Goal: Information Seeking & Learning: Understand process/instructions

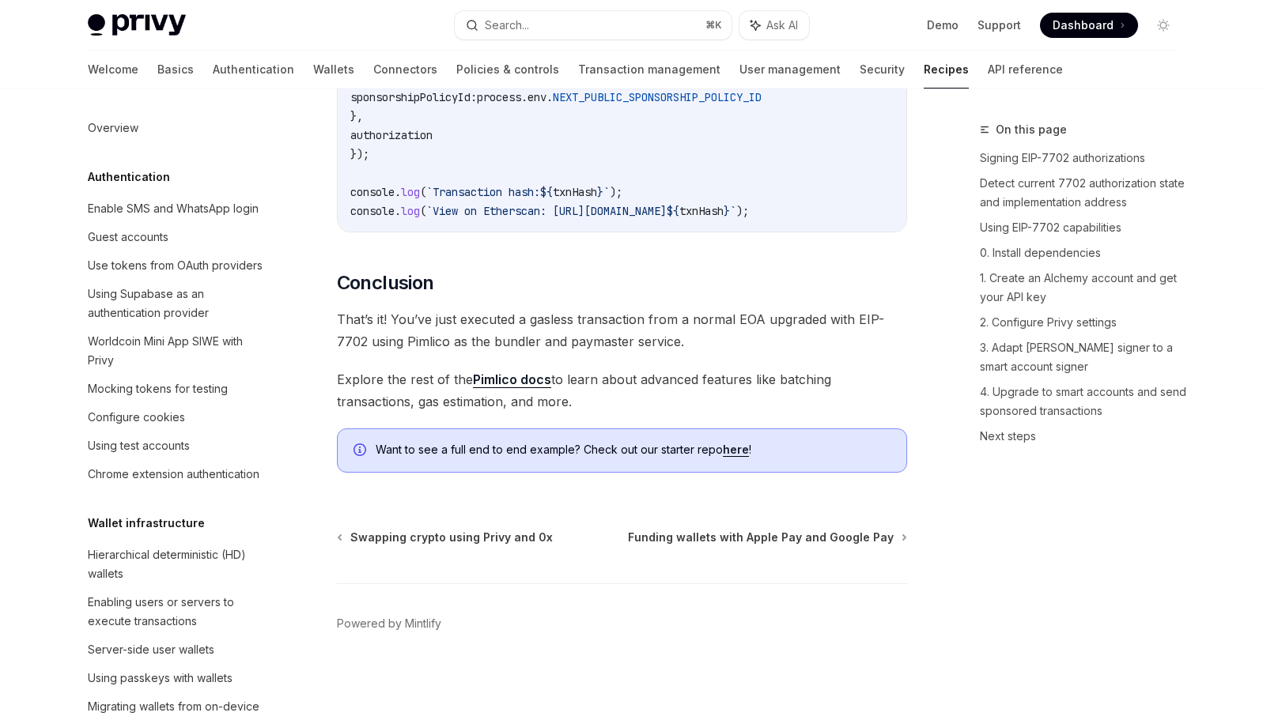
scroll to position [1261, 0]
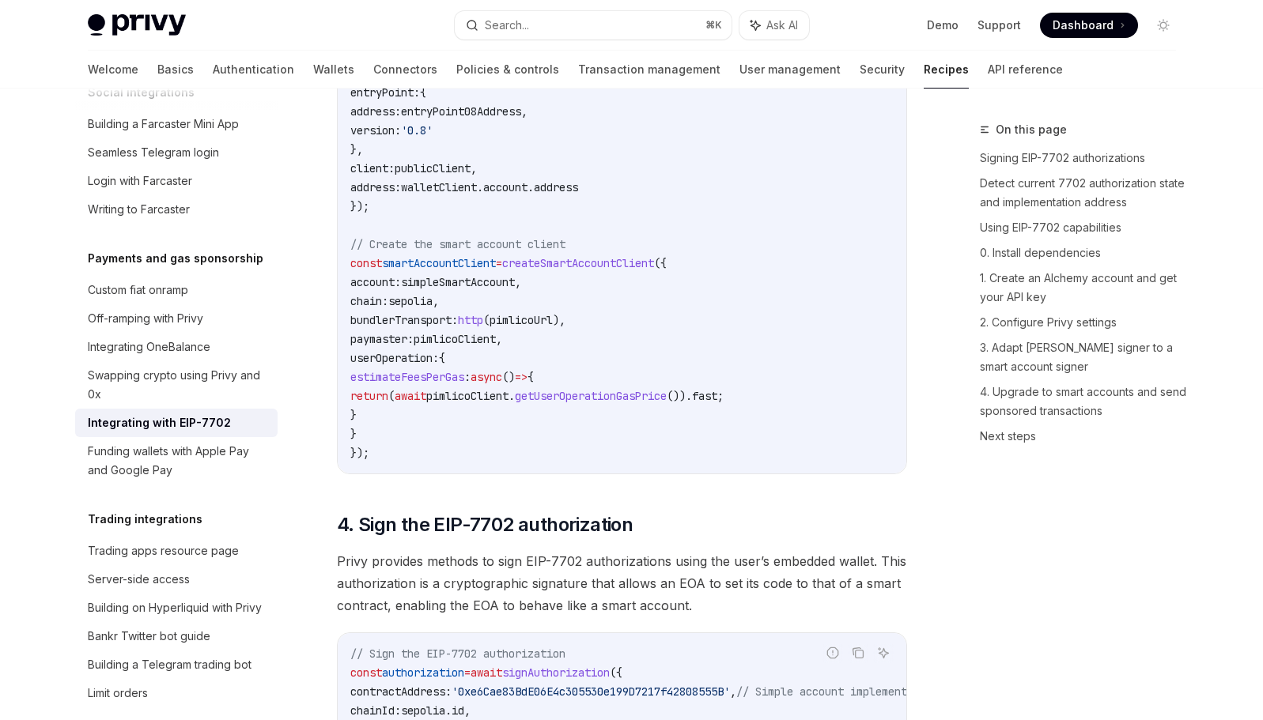
scroll to position [2818, 0]
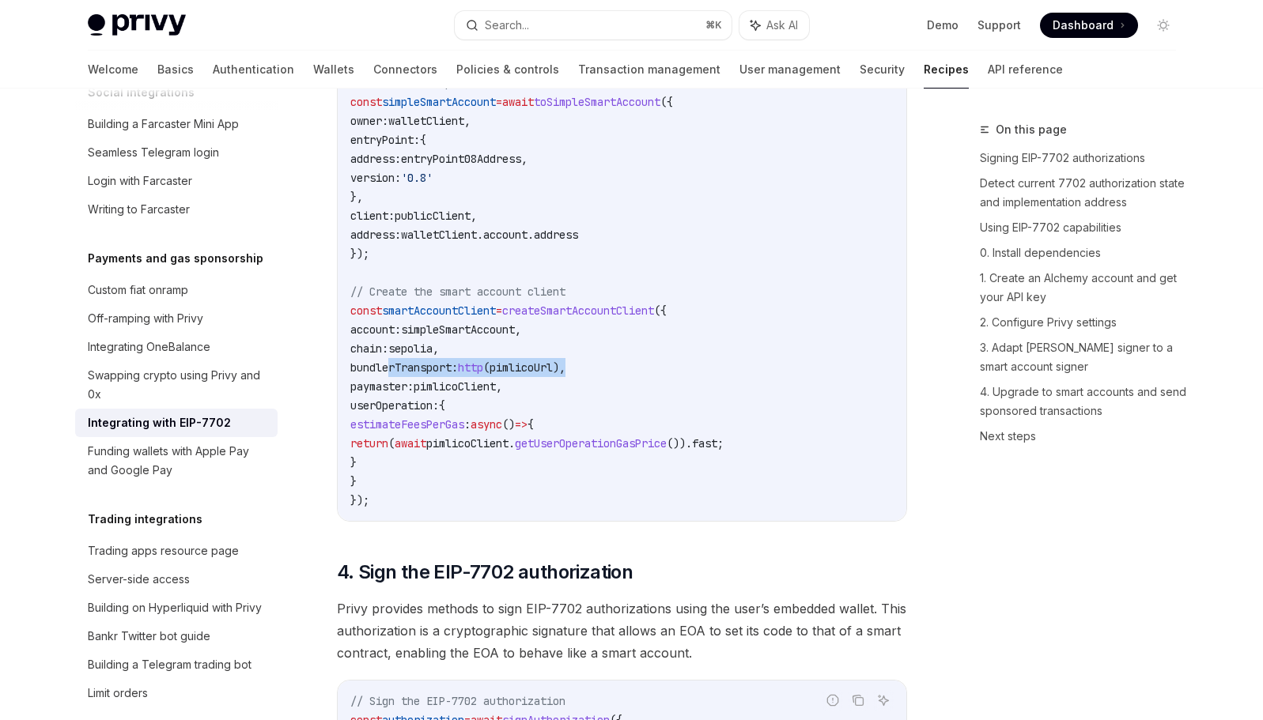
drag, startPoint x: 600, startPoint y: 396, endPoint x: 388, endPoint y: 396, distance: 212.7
click at [414, 394] on span "paymaster:" at bounding box center [381, 387] width 63 height 14
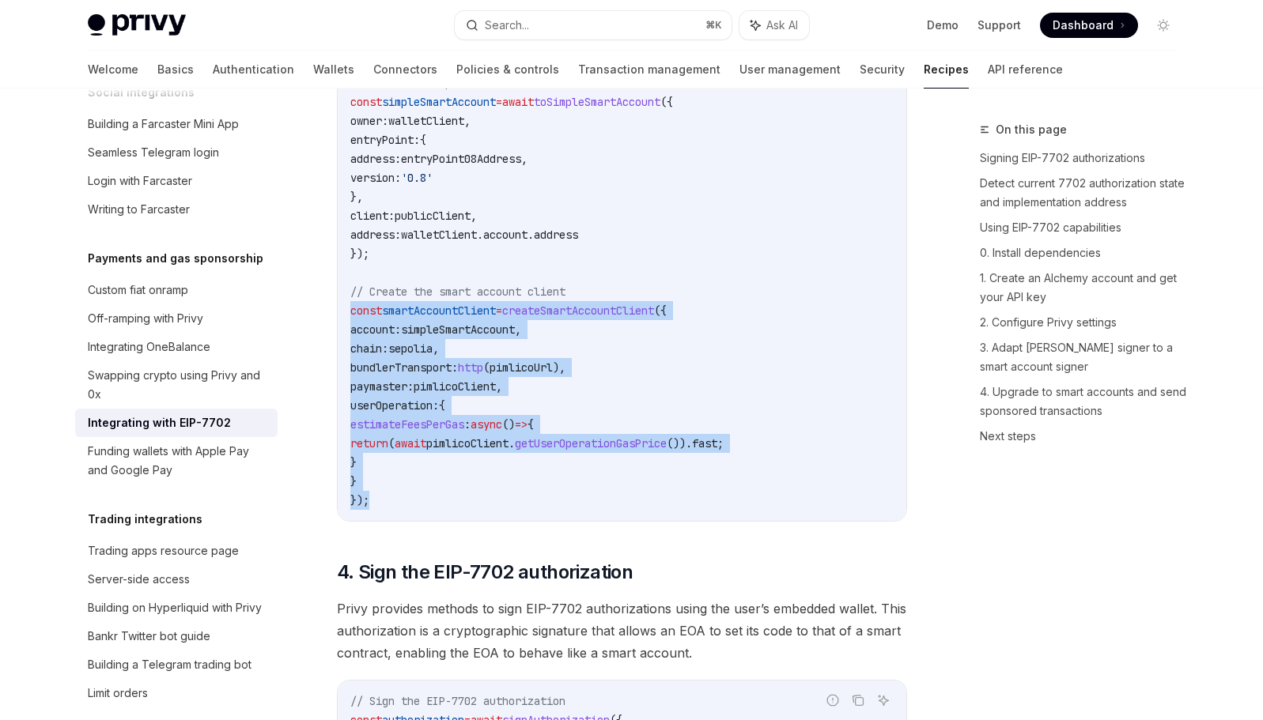
drag, startPoint x: 419, startPoint y: 532, endPoint x: 346, endPoint y: 339, distance: 206.2
copy code "const smartAccountClient = createSmartAccountClient ({ account: simpleSmartAcco…"
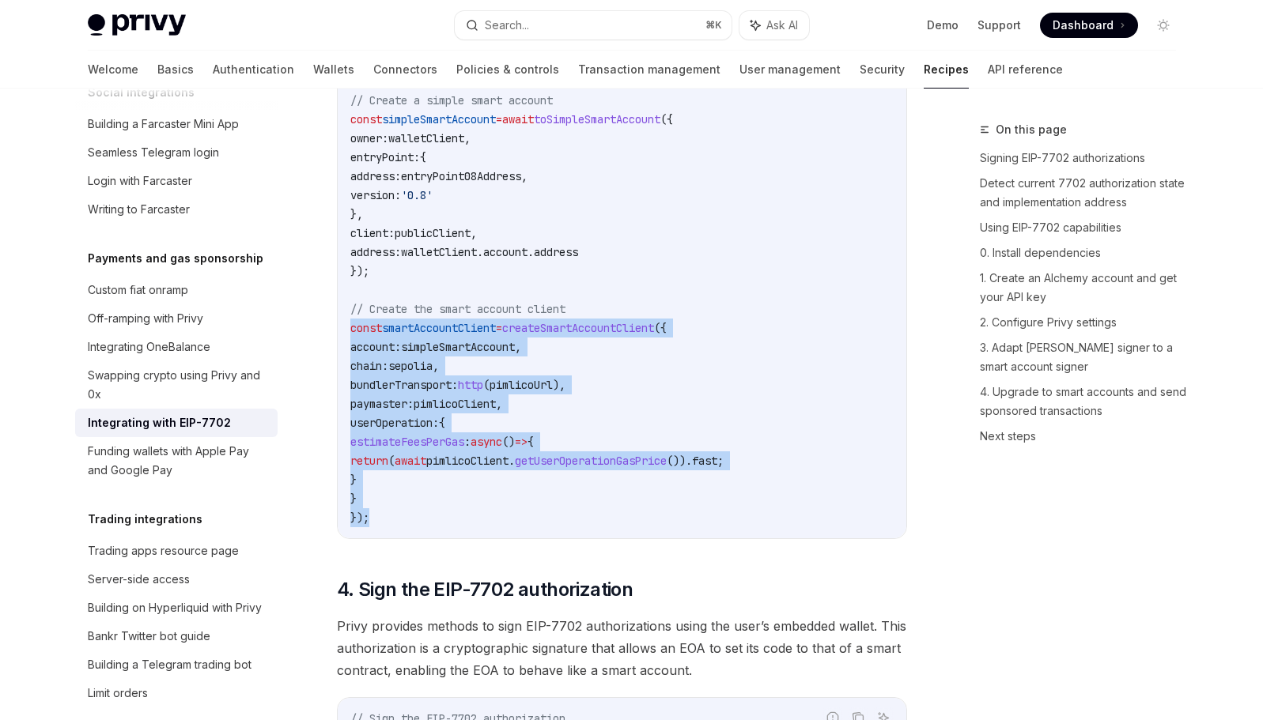
scroll to position [2803, 0]
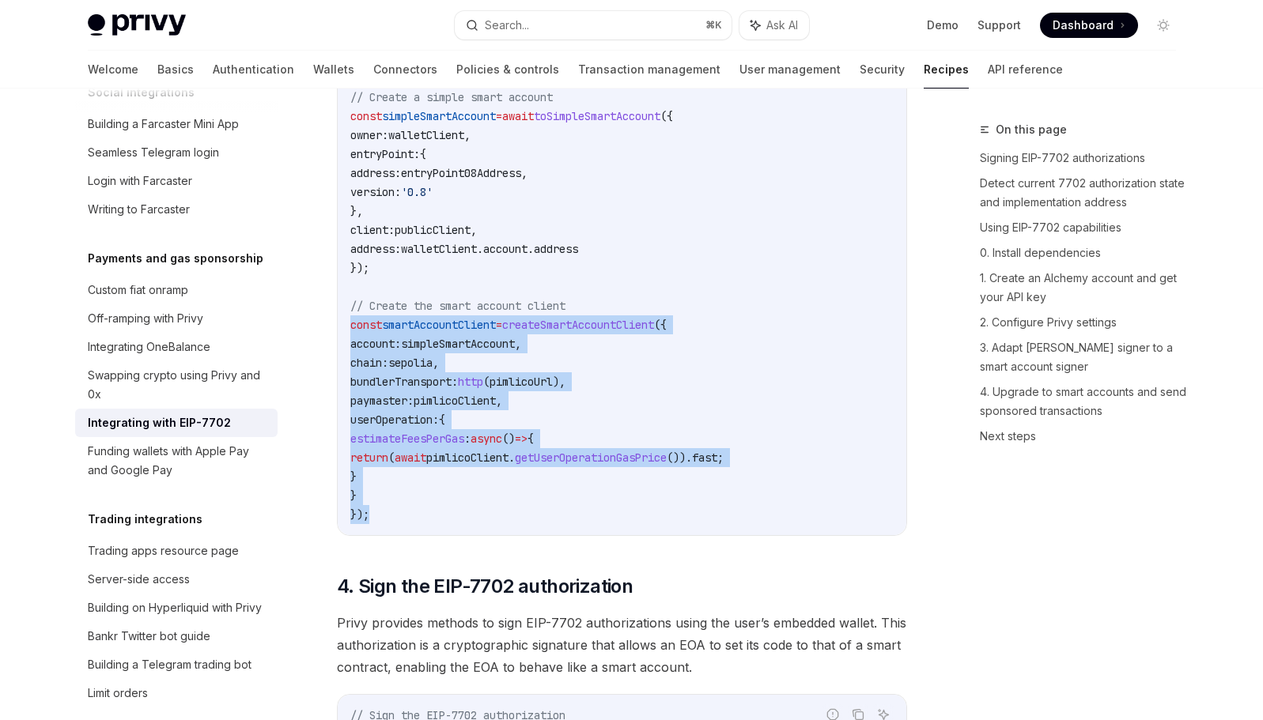
drag, startPoint x: 410, startPoint y: 546, endPoint x: 349, endPoint y: 354, distance: 200.8
copy code "const smartAccountClient = createSmartAccountClient ({ account: simpleSmartAcco…"
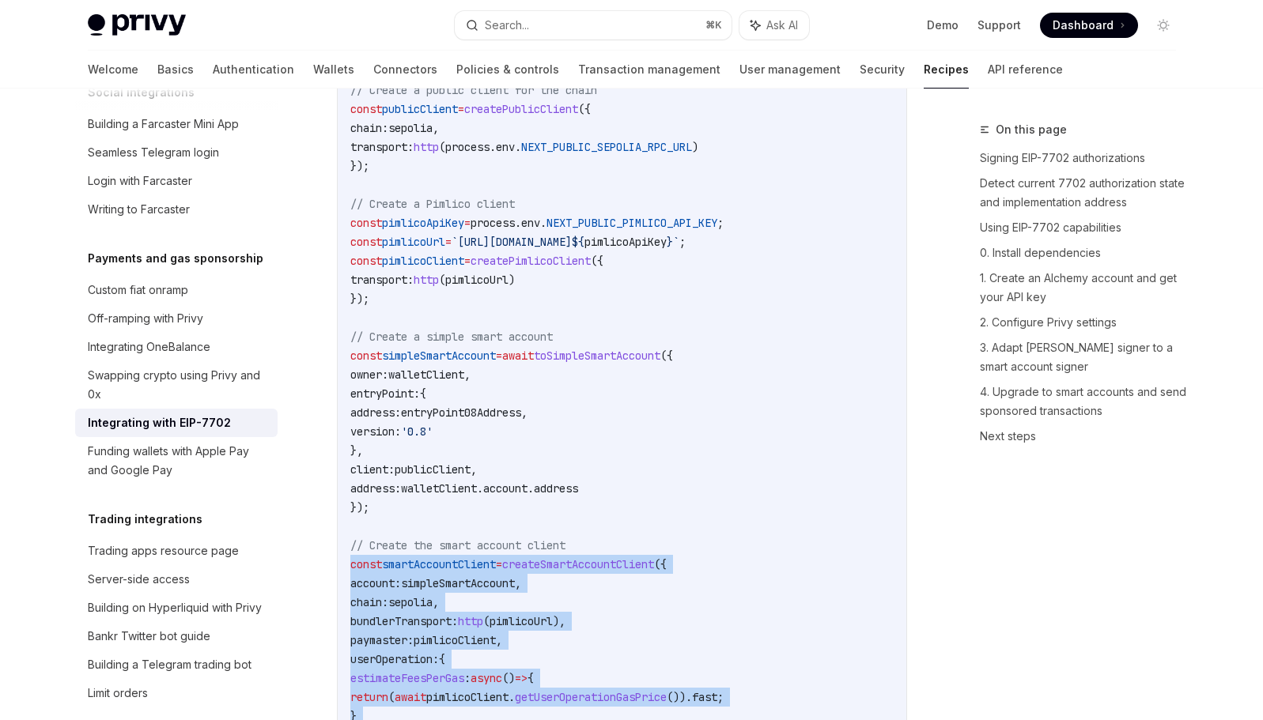
scroll to position [2562, 0]
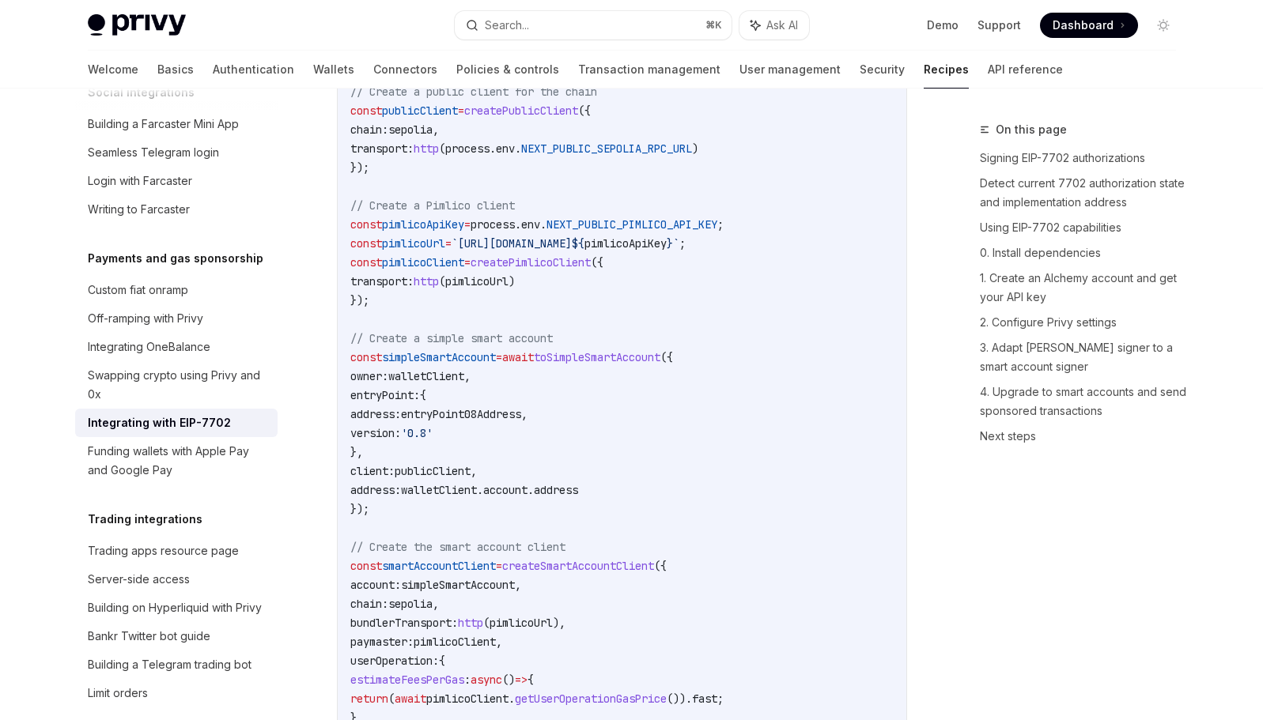
click at [605, 306] on code "import { usePrivy , useSign7702Authorization , useWallets } from '@privy-io/rea…" at bounding box center [621, 206] width 543 height 1120
drag, startPoint x: 902, startPoint y: 271, endPoint x: 352, endPoint y: 275, distance: 549.6
click at [351, 274] on code "import { usePrivy , useSign7702Authorization , useWallets } from '@privy-io/rea…" at bounding box center [621, 206] width 543 height 1120
copy span "const pimlicoUrl = `[URL][DOMAIN_NAME] ${ pimlicoApiKey } ` ;"
